Goal: Navigation & Orientation: Find specific page/section

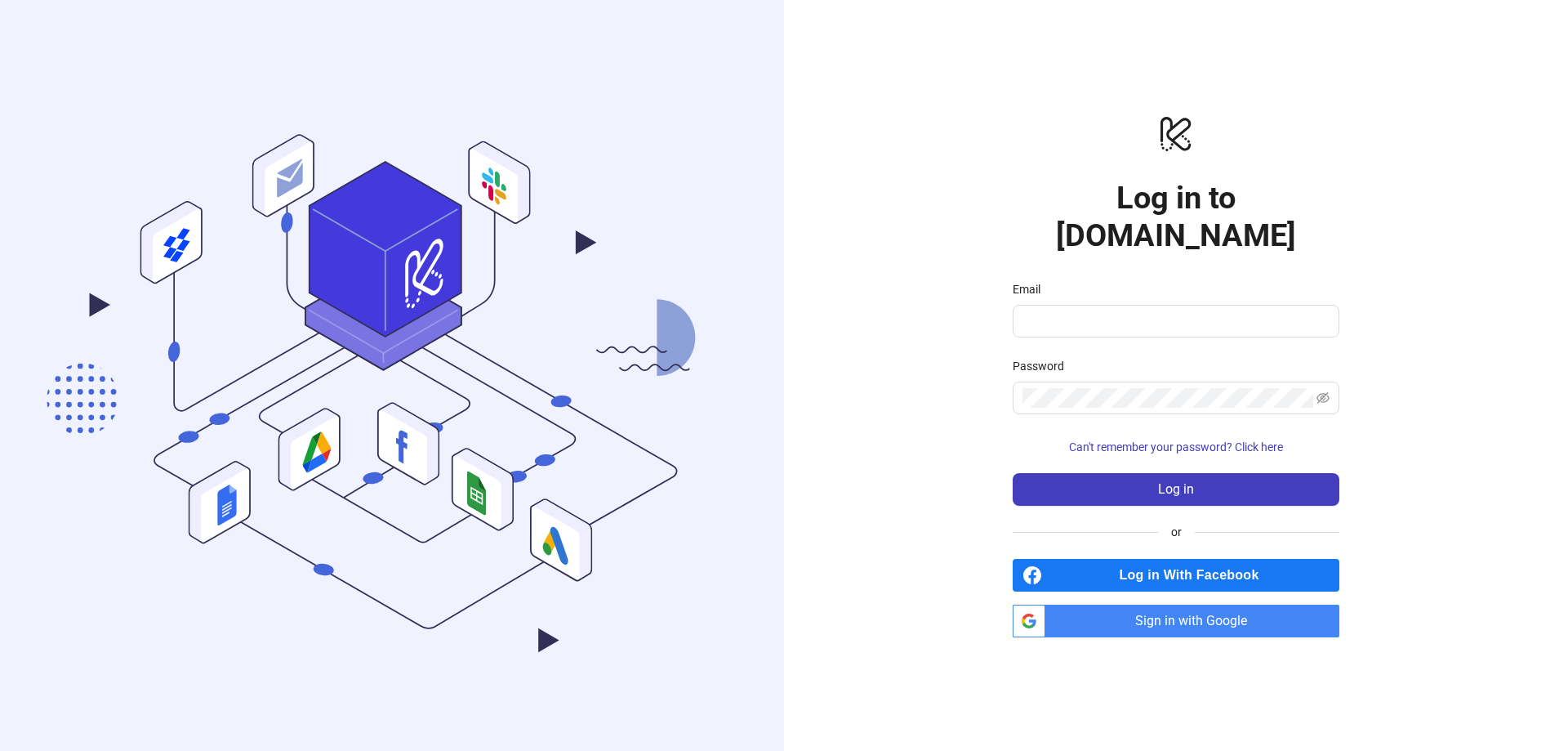
click at [1162, 606] on span "Sign in with Google" at bounding box center [1196, 621] width 288 height 33
click at [1086, 604] on span "Sign in with Google" at bounding box center [1196, 621] width 288 height 33
click at [1161, 581] on div "Log in With Facebook btn_google_dark_normal_ios Created with Sketch. Sign in wi…" at bounding box center [1176, 598] width 327 height 78
click at [1173, 608] on span "Sign in with Google" at bounding box center [1196, 621] width 288 height 33
click at [1144, 604] on span "Sign in with Google" at bounding box center [1196, 621] width 288 height 33
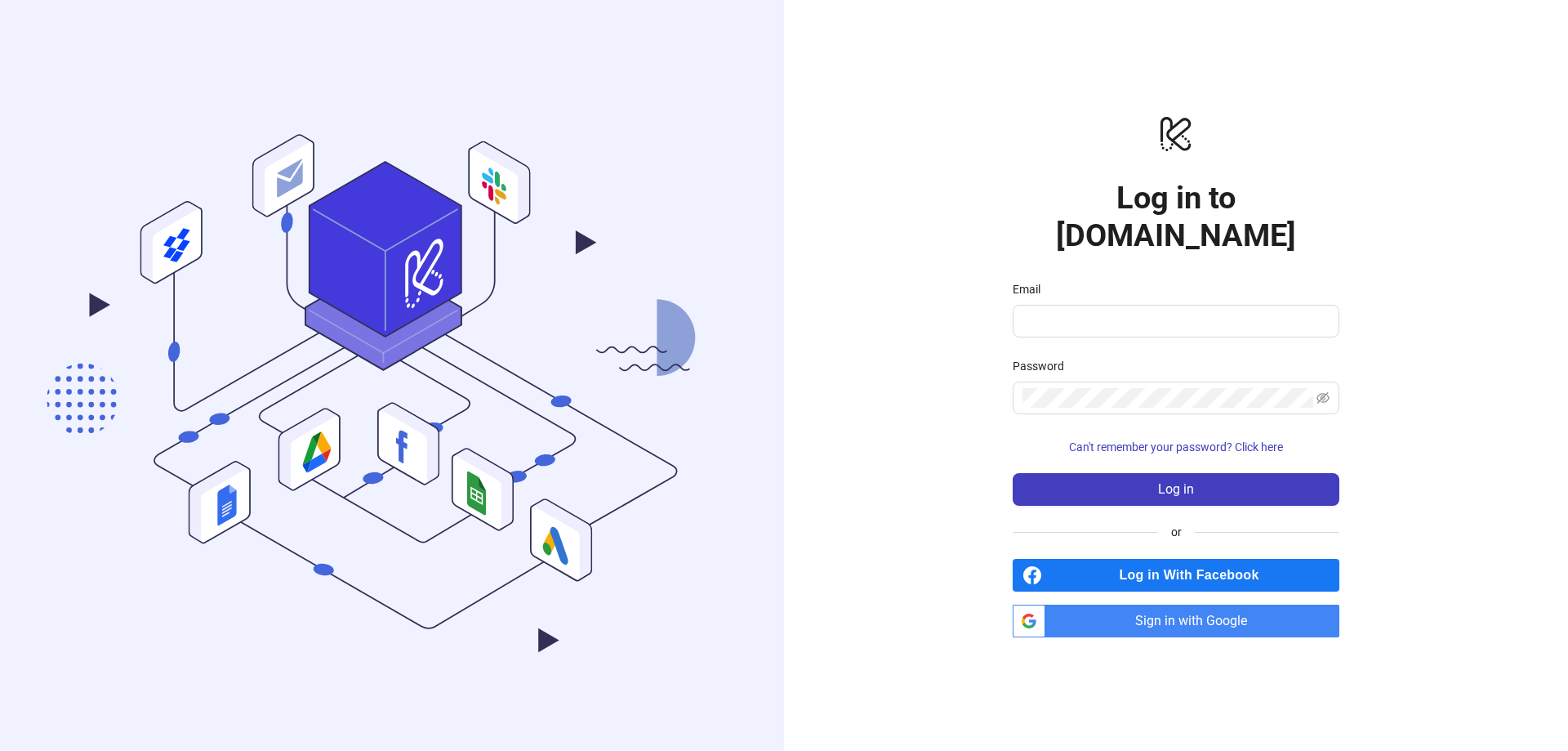
drag, startPoint x: 0, startPoint y: 0, endPoint x: 1145, endPoint y: 614, distance: 1299.2
click at [1145, 614] on span "Sign in with Google" at bounding box center [1196, 621] width 288 height 33
click at [1146, 609] on span "Sign in with Google" at bounding box center [1196, 621] width 288 height 33
click at [1213, 604] on span "Sign in with Google" at bounding box center [1196, 621] width 288 height 33
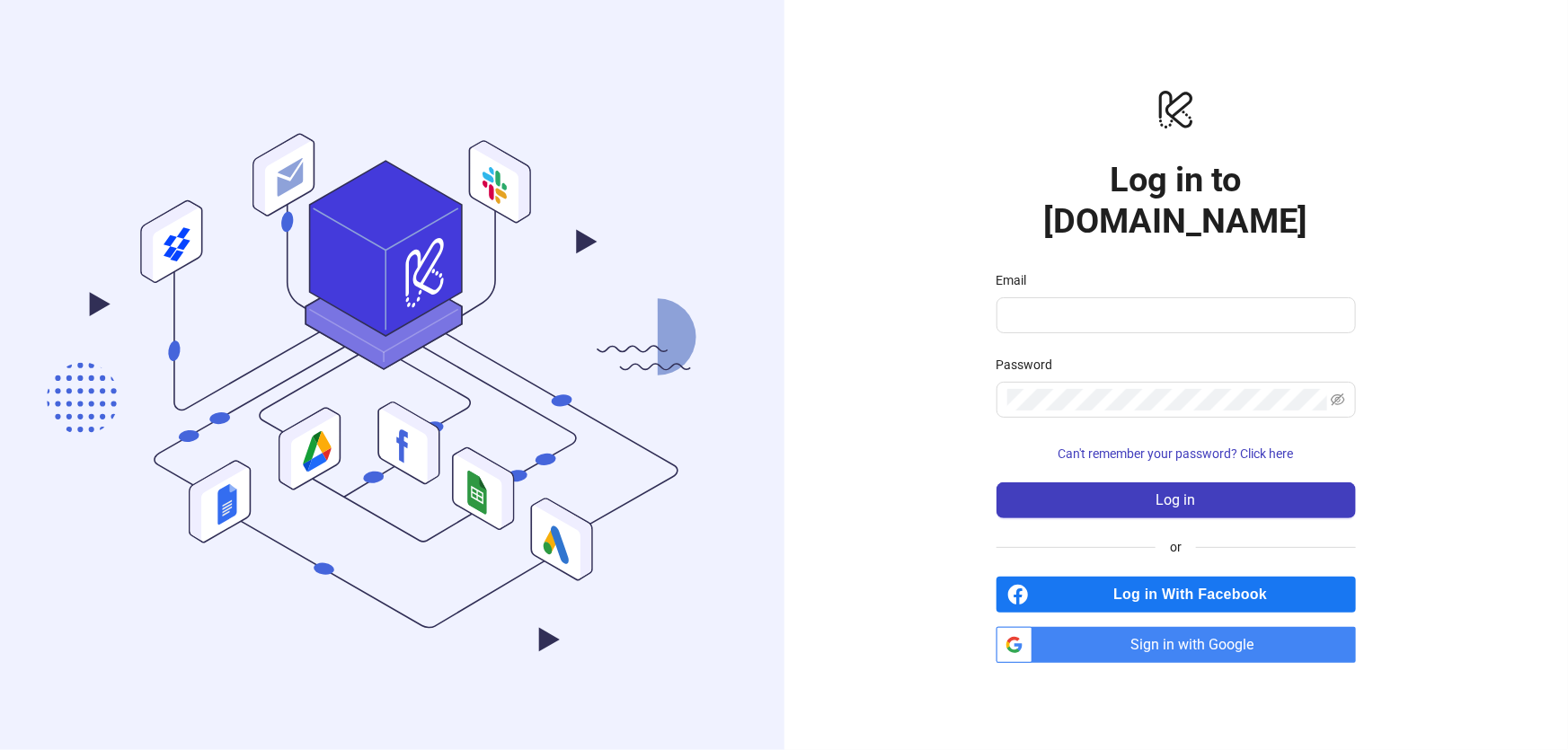
click at [1148, 630] on span "Sign in with Google" at bounding box center [1197, 645] width 316 height 36
click at [1122, 482] on button "Log in" at bounding box center [1175, 500] width 359 height 36
click at [1182, 645] on div "logo/logo-mobile Log in to Kitchn.io Email Email is required Password Password …" at bounding box center [1176, 375] width 784 height 750
click at [1186, 638] on span "Sign in with Google" at bounding box center [1197, 645] width 316 height 36
